Goal: Task Accomplishment & Management: Manage account settings

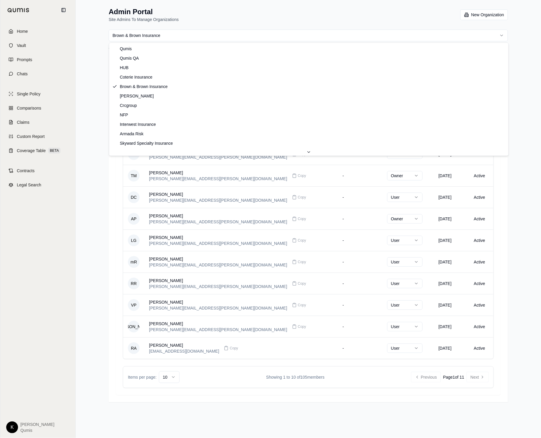
click at [202, 38] on html "Home Vault Prompts Chats Single Policy Comparisons Claims Custom Report Coverag…" at bounding box center [270, 219] width 541 height 438
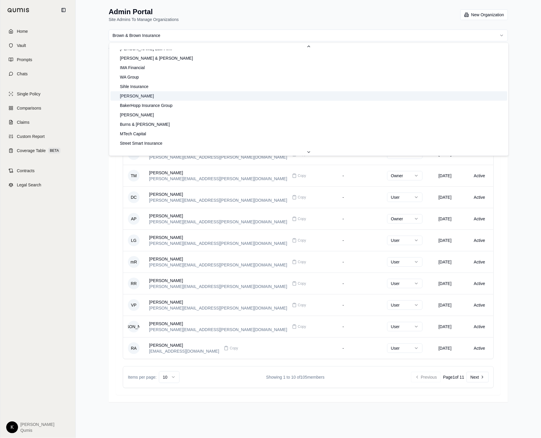
scroll to position [159, 0]
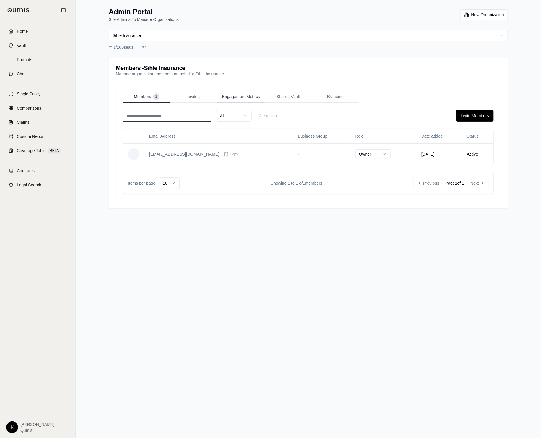
click at [259, 97] on span "Engagement Metrics" at bounding box center [241, 97] width 38 height 6
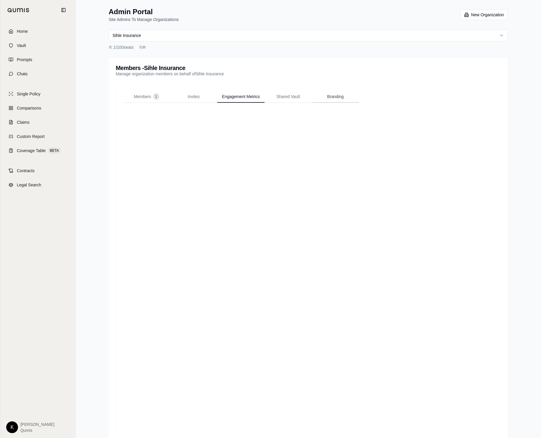
click at [344, 94] on button "Branding" at bounding box center [335, 97] width 47 height 12
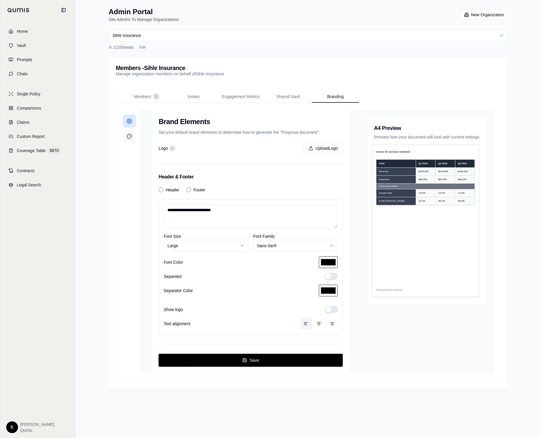
click at [130, 136] on icon at bounding box center [129, 136] width 6 height 6
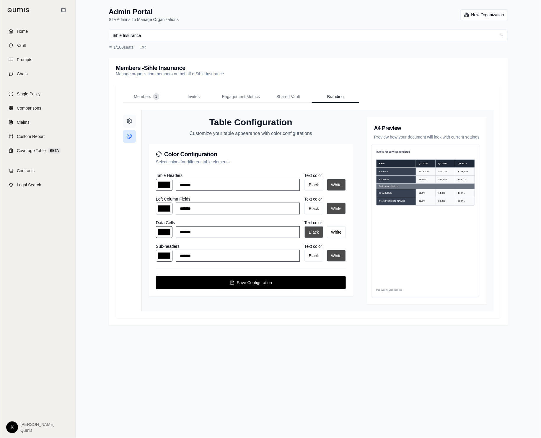
click at [128, 122] on icon at bounding box center [129, 121] width 6 height 6
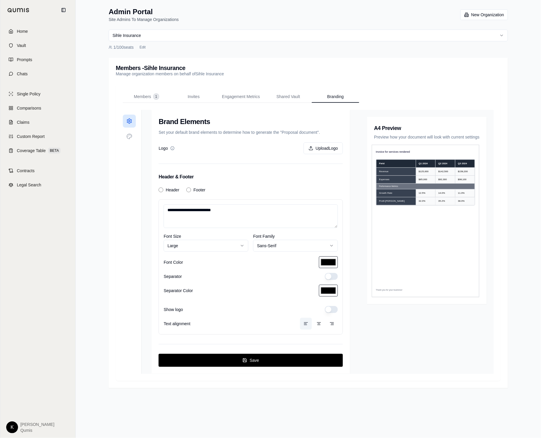
click at [171, 147] on icon at bounding box center [172, 148] width 4 height 4
click at [152, 34] on html "**********" at bounding box center [270, 219] width 541 height 438
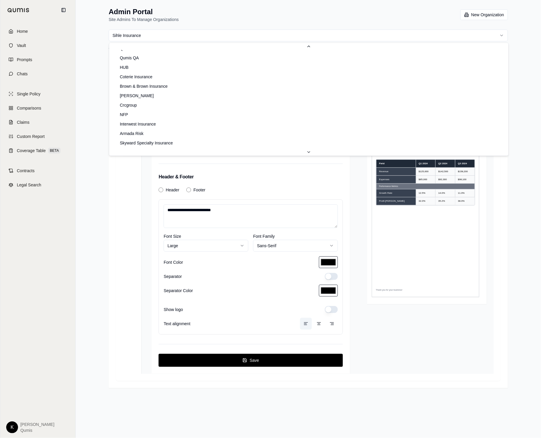
scroll to position [6, 0]
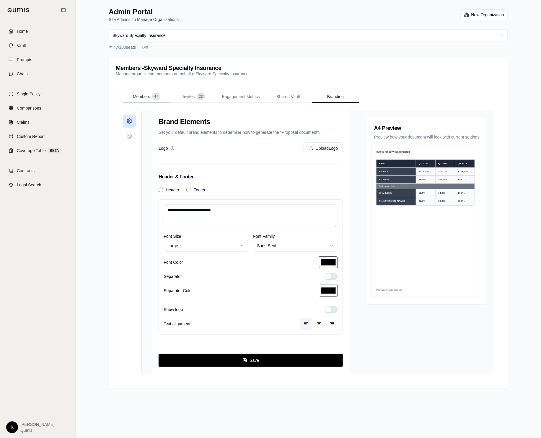
click at [134, 97] on span "Members" at bounding box center [141, 97] width 17 height 6
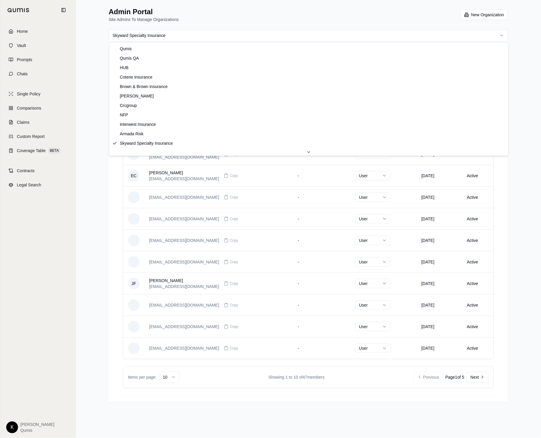
click at [162, 39] on html "Home Vault Prompts Chats Single Policy Comparisons Claims Custom Report Coverag…" at bounding box center [270, 219] width 541 height 438
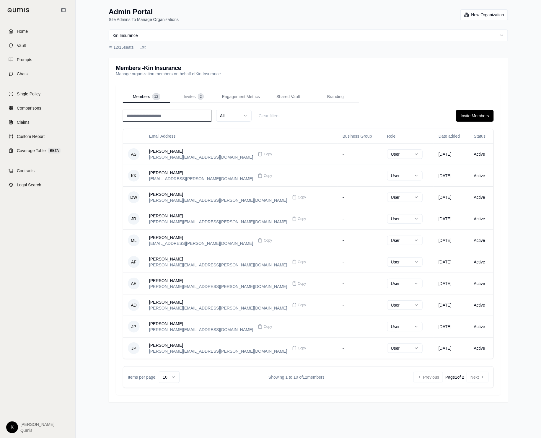
click at [243, 44] on div "12 / 15 seats Edit" at bounding box center [308, 47] width 399 height 7
click at [235, 40] on html "Home Vault Prompts Chats Single Policy Comparisons Claims Custom Report Coverag…" at bounding box center [270, 219] width 541 height 438
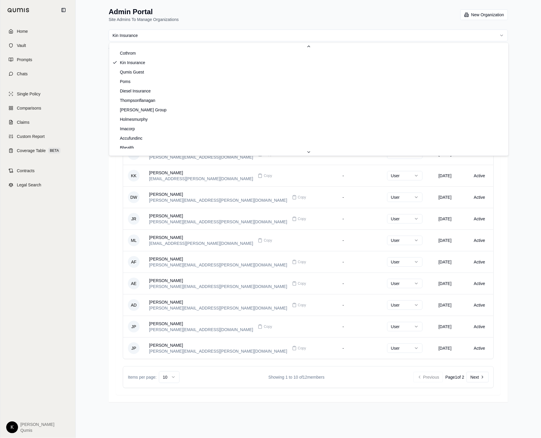
scroll to position [313, 0]
